Goal: Task Accomplishment & Management: Manage account settings

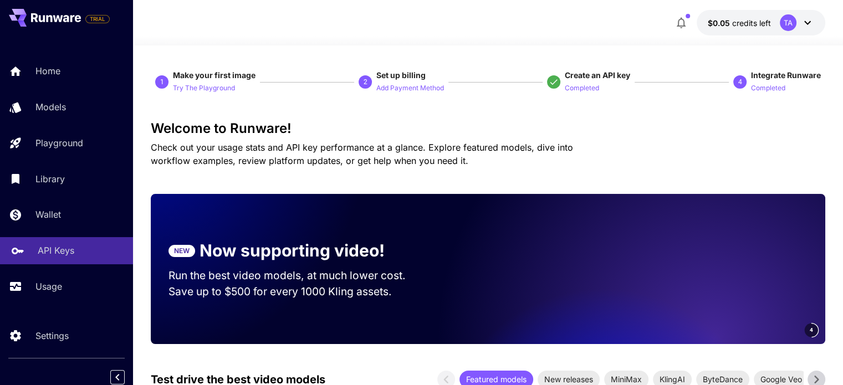
click at [67, 256] on p "API Keys" at bounding box center [56, 250] width 37 height 13
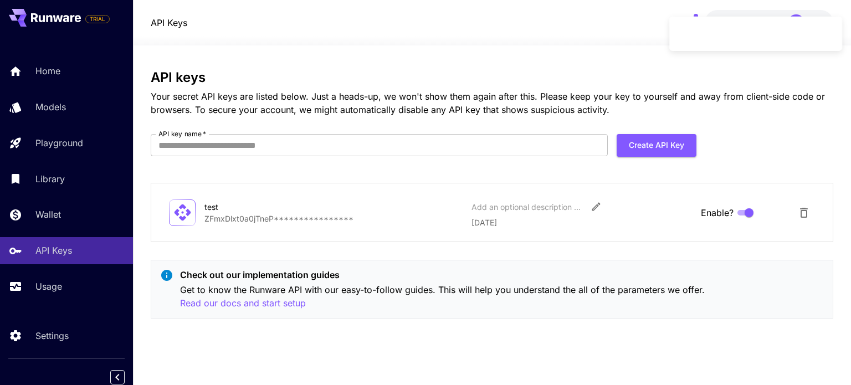
click at [331, 219] on p "**********" at bounding box center [333, 219] width 258 height 12
click at [250, 222] on p "**********" at bounding box center [333, 219] width 258 height 12
click at [295, 222] on p "**********" at bounding box center [333, 219] width 258 height 12
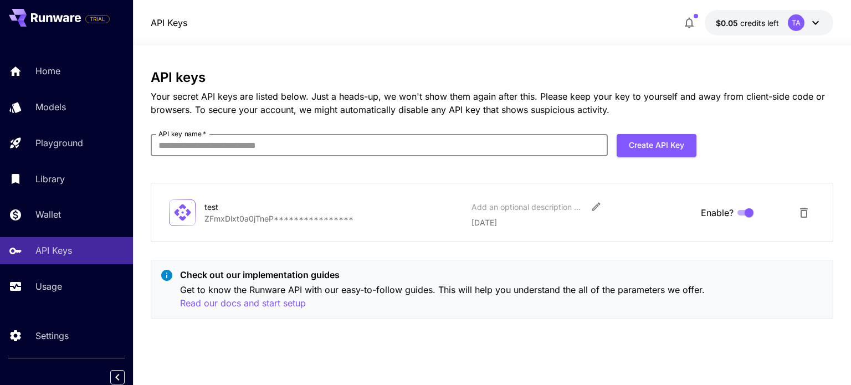
click at [462, 151] on input "API key name   *" at bounding box center [379, 145] width 457 height 22
type input "**********"
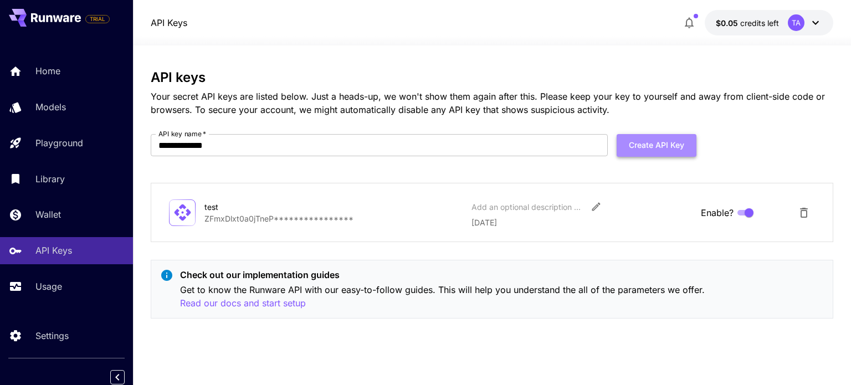
click at [661, 146] on button "Create API Key" at bounding box center [657, 145] width 80 height 23
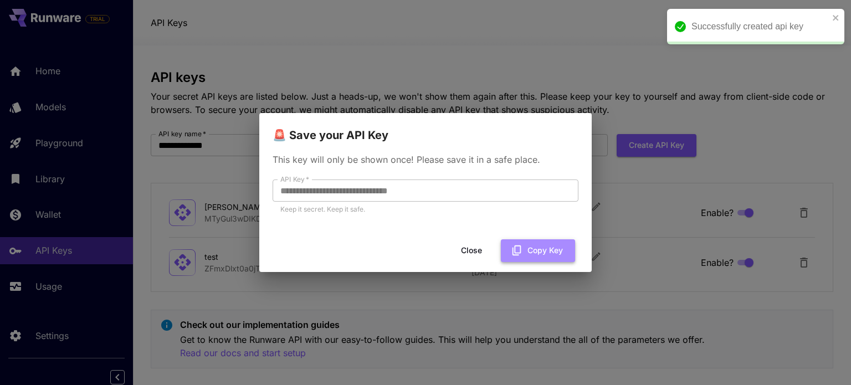
click at [534, 247] on button "Copy Key" at bounding box center [538, 250] width 74 height 23
click at [553, 258] on button "Copy Key" at bounding box center [538, 250] width 74 height 23
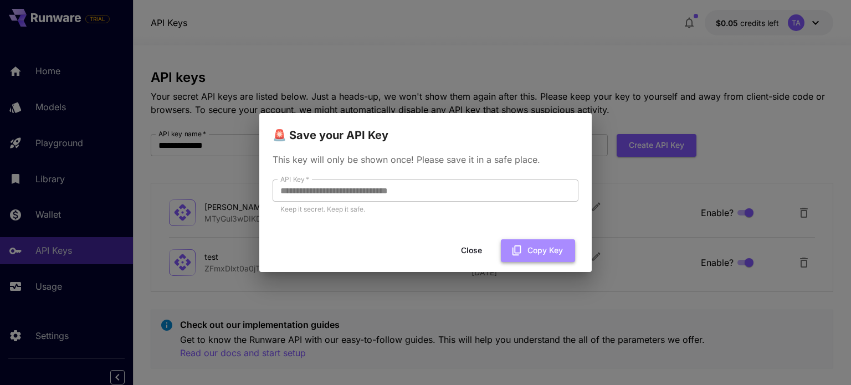
click at [517, 254] on icon "button" at bounding box center [517, 250] width 12 height 12
click at [472, 252] on button "Close" at bounding box center [481, 250] width 50 height 23
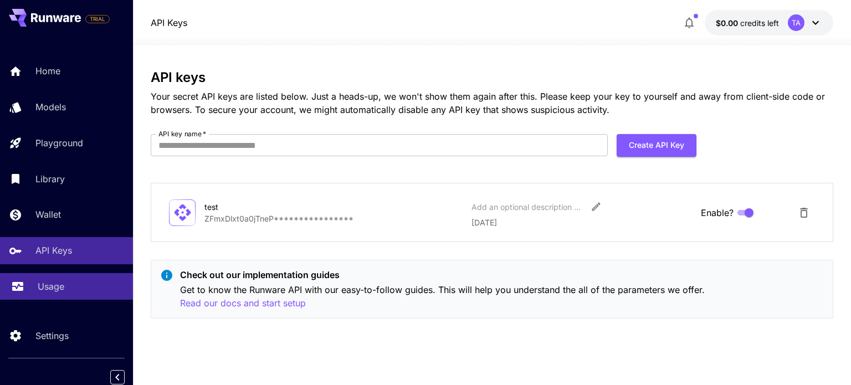
click at [60, 290] on p "Usage" at bounding box center [51, 286] width 27 height 13
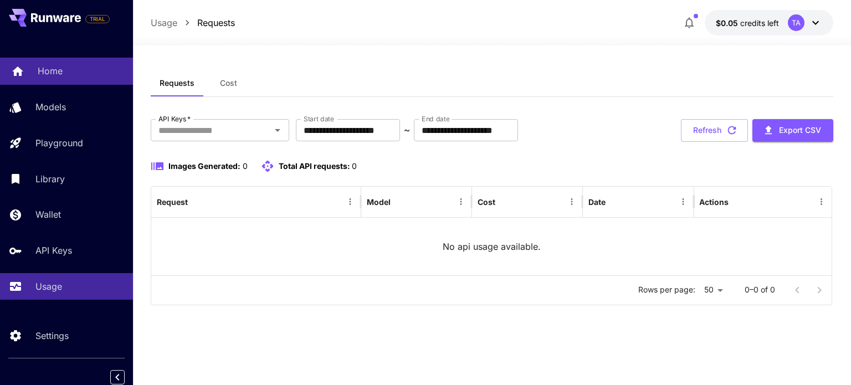
click at [58, 69] on p "Home" at bounding box center [50, 70] width 25 height 13
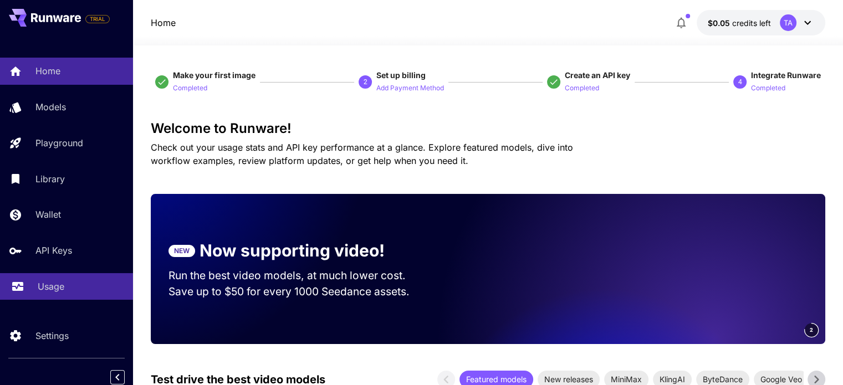
click at [41, 290] on p "Usage" at bounding box center [51, 286] width 27 height 13
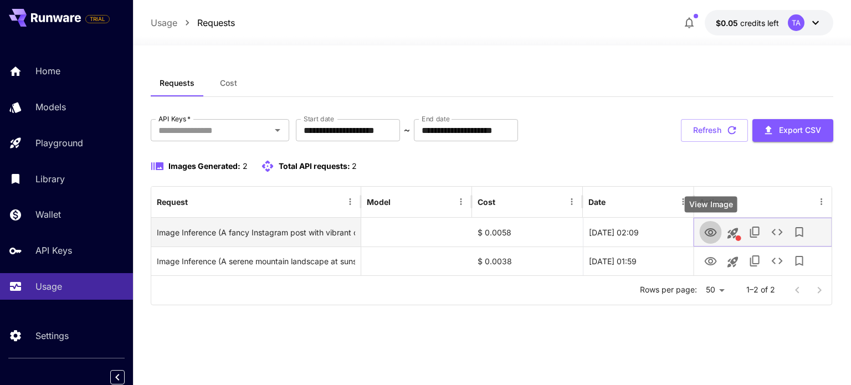
click at [713, 231] on icon "View Image" at bounding box center [710, 232] width 12 height 8
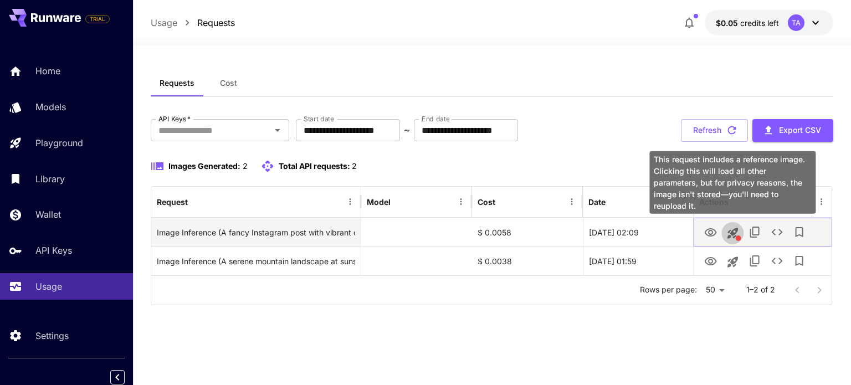
click at [736, 233] on icon "This request includes a reference image. Clicking this will load all other para…" at bounding box center [732, 233] width 13 height 13
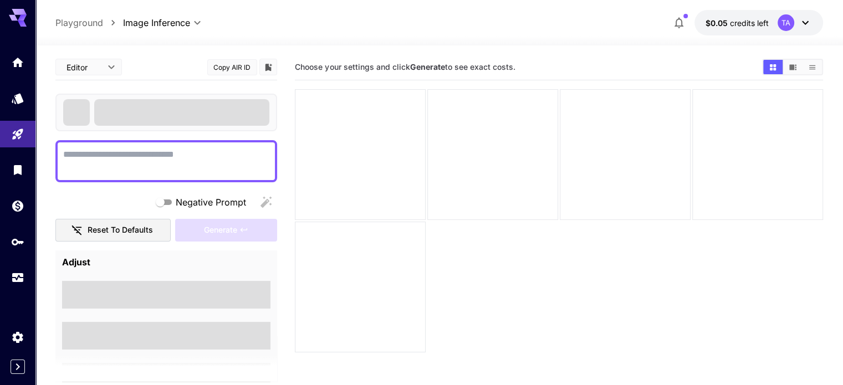
scroll to position [88, 0]
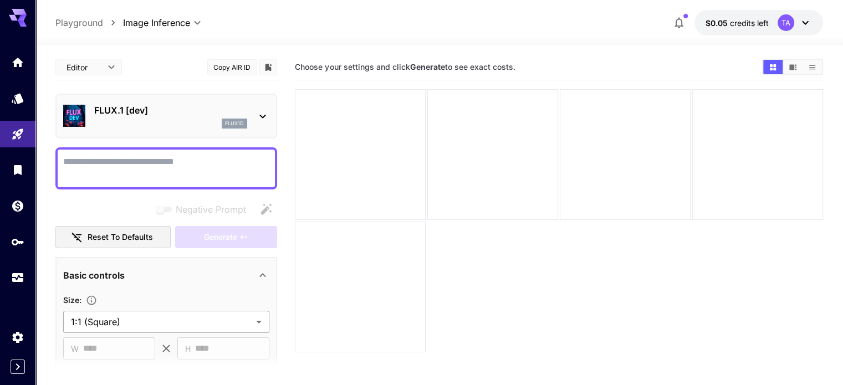
click at [255, 321] on body "**********" at bounding box center [421, 236] width 843 height 473
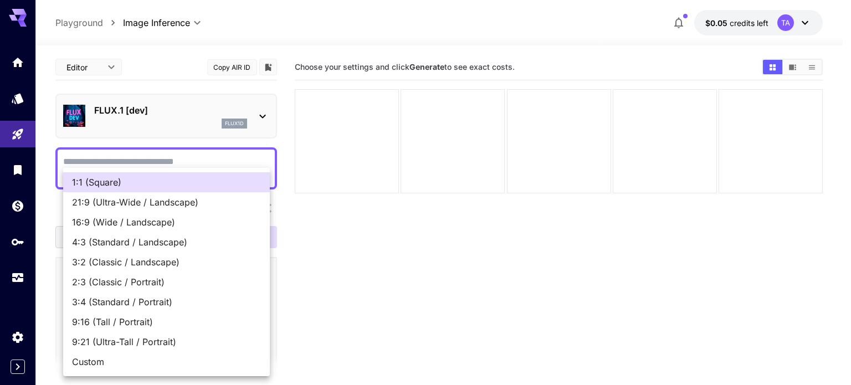
click at [325, 312] on div at bounding box center [425, 192] width 851 height 385
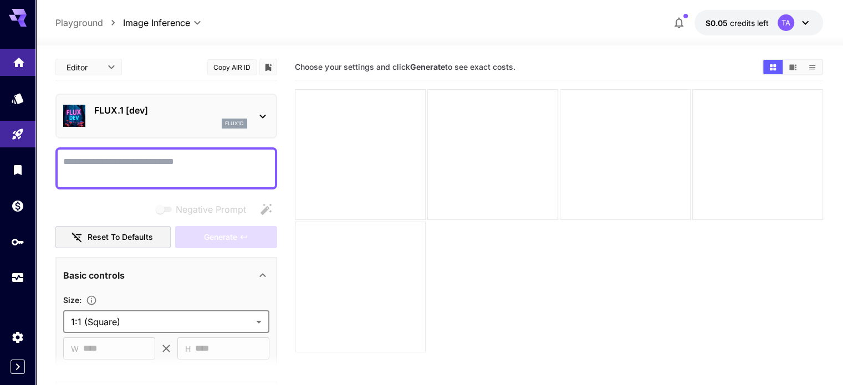
click at [13, 64] on icon "Home" at bounding box center [18, 59] width 13 height 13
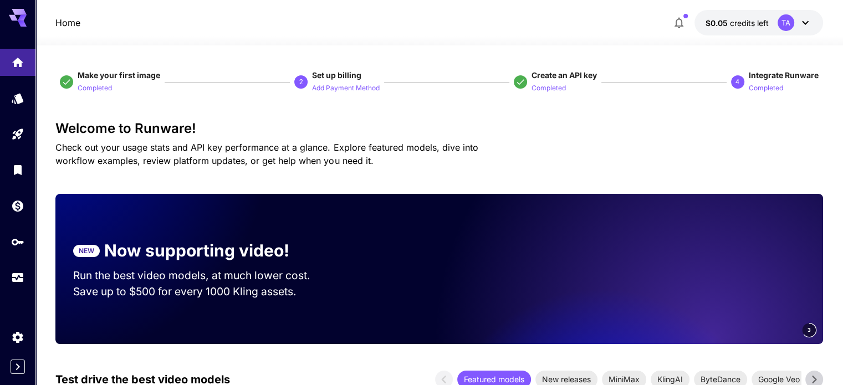
click at [22, 13] on icon at bounding box center [18, 15] width 18 height 12
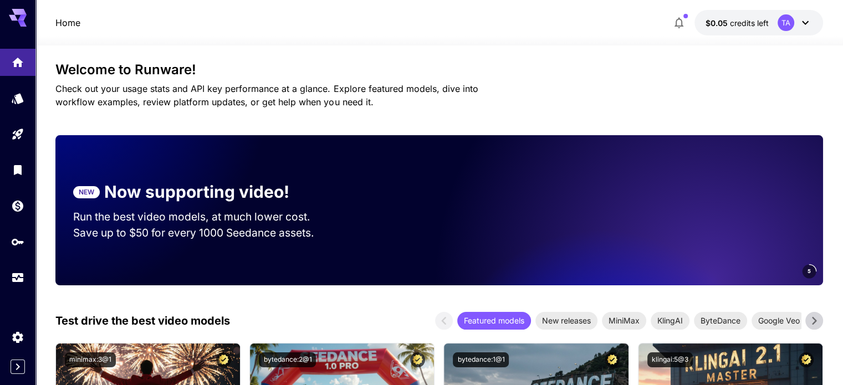
click at [17, 19] on icon at bounding box center [18, 15] width 18 height 12
click at [71, 16] on p "Home" at bounding box center [67, 22] width 25 height 13
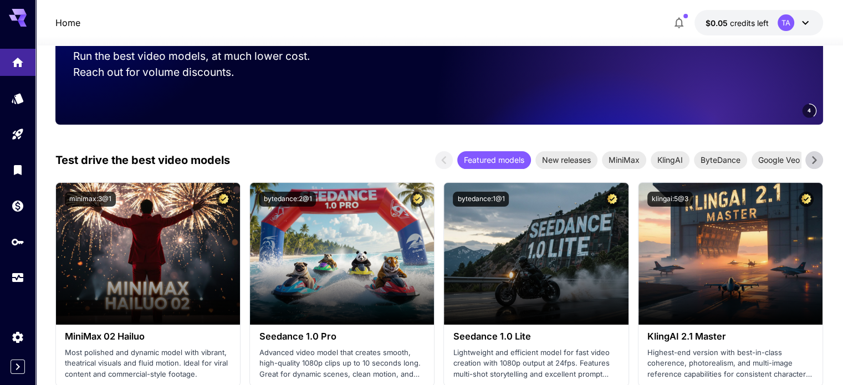
scroll to position [452, 0]
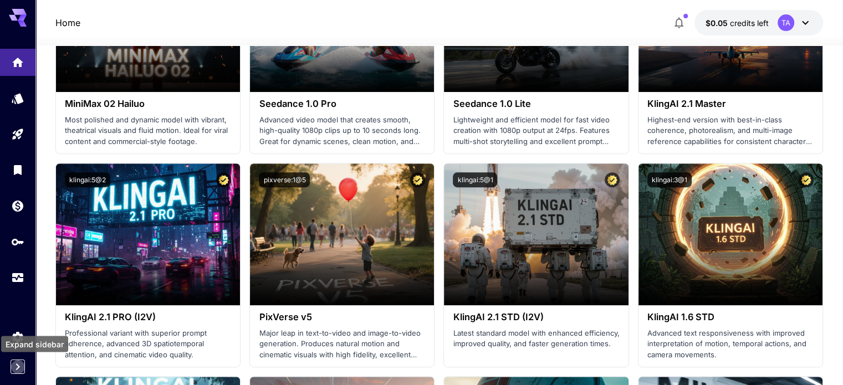
click at [18, 370] on icon "Expand sidebar" at bounding box center [17, 366] width 13 height 13
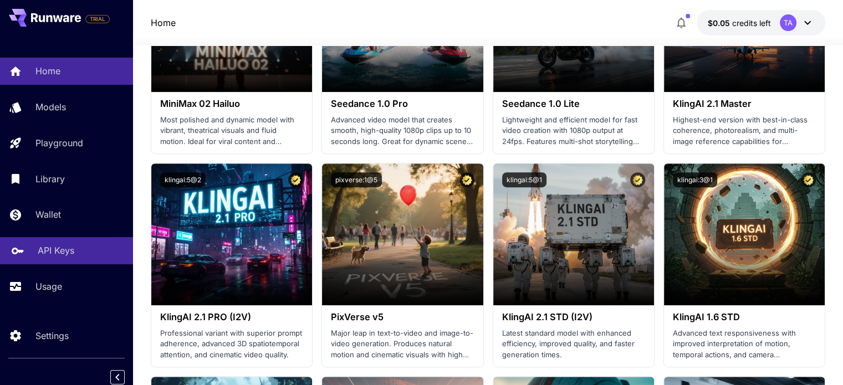
click at [45, 252] on p "API Keys" at bounding box center [56, 250] width 37 height 13
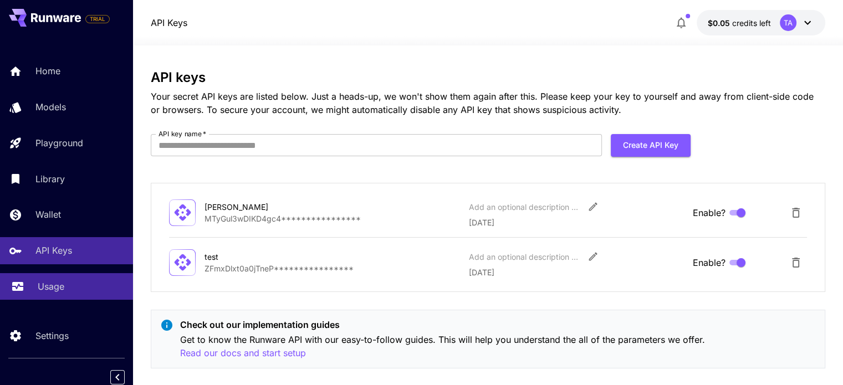
click at [49, 292] on p "Usage" at bounding box center [51, 286] width 27 height 13
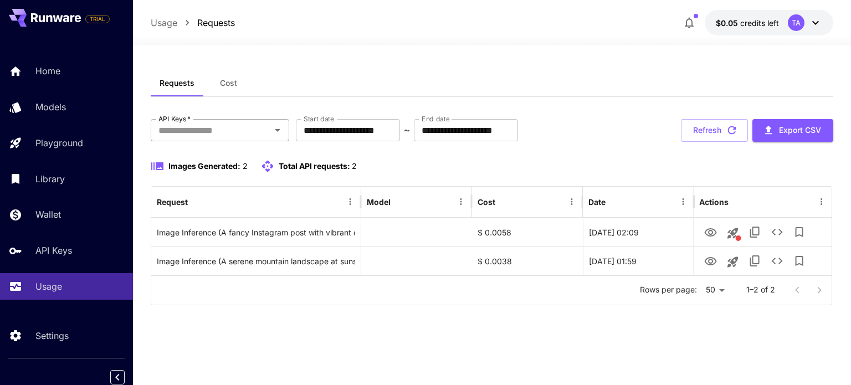
click at [277, 135] on icon "Open" at bounding box center [277, 130] width 13 height 13
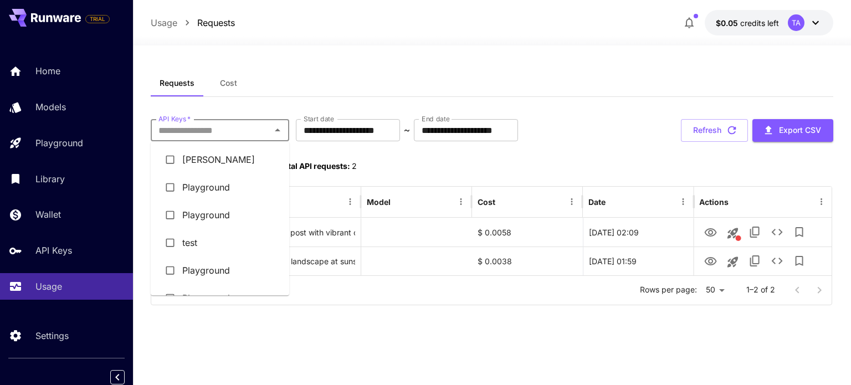
click at [328, 45] on div at bounding box center [492, 38] width 718 height 13
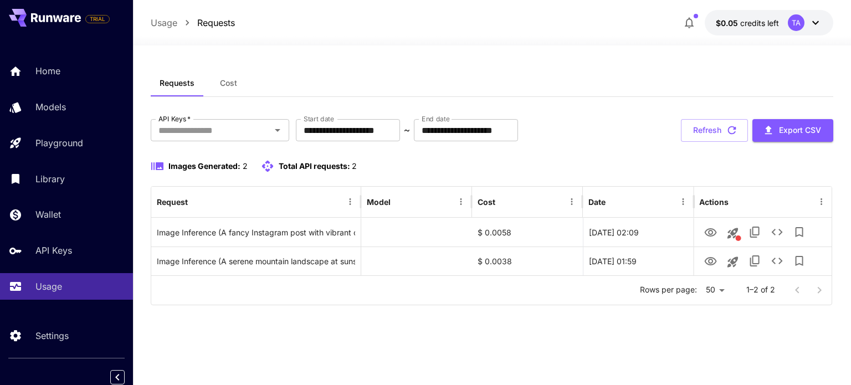
click at [224, 84] on span "Cost" at bounding box center [228, 83] width 17 height 10
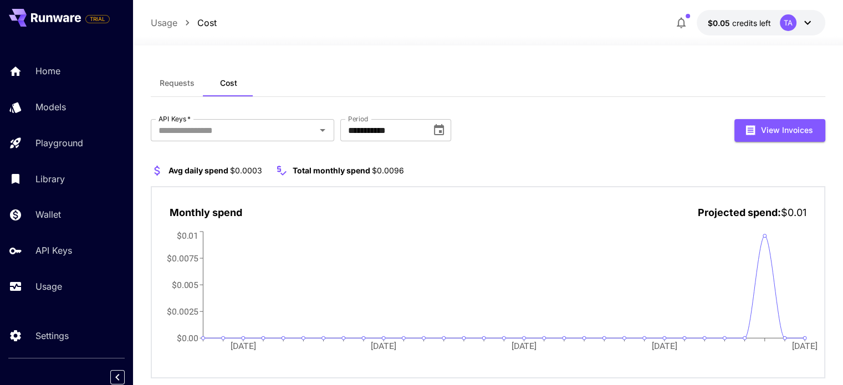
click at [167, 76] on button "Requests" at bounding box center [177, 83] width 53 height 27
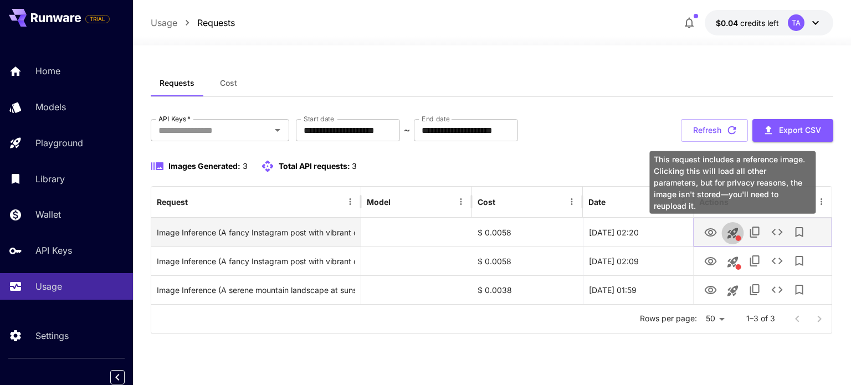
click at [729, 229] on icon "This request includes a reference image. Clicking this will load all other para…" at bounding box center [733, 233] width 11 height 11
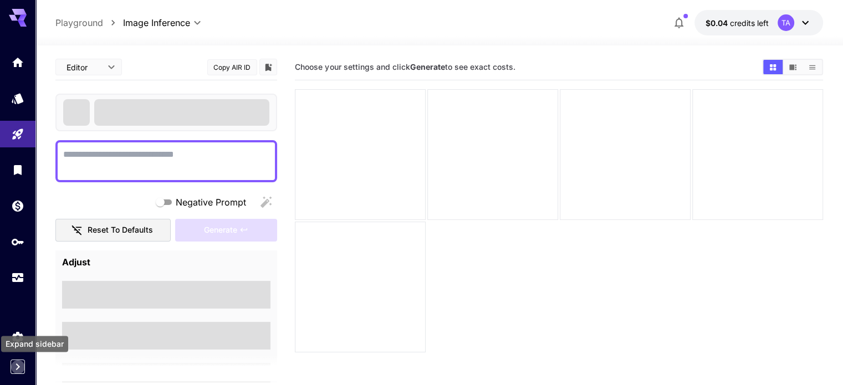
click at [18, 370] on icon "Expand sidebar" at bounding box center [17, 366] width 13 height 13
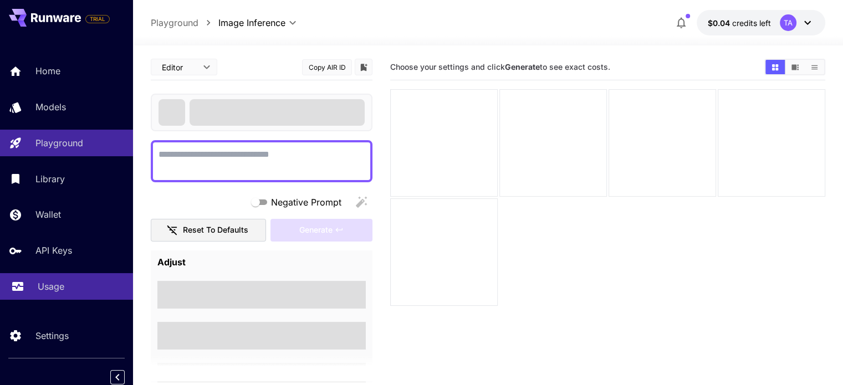
click at [46, 288] on p "Usage" at bounding box center [51, 286] width 27 height 13
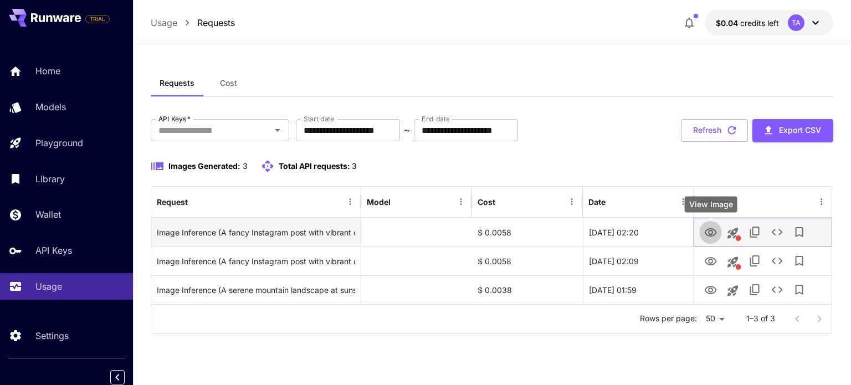
click at [706, 231] on icon "View Image" at bounding box center [710, 232] width 12 height 8
